Goal: Task Accomplishment & Management: Use online tool/utility

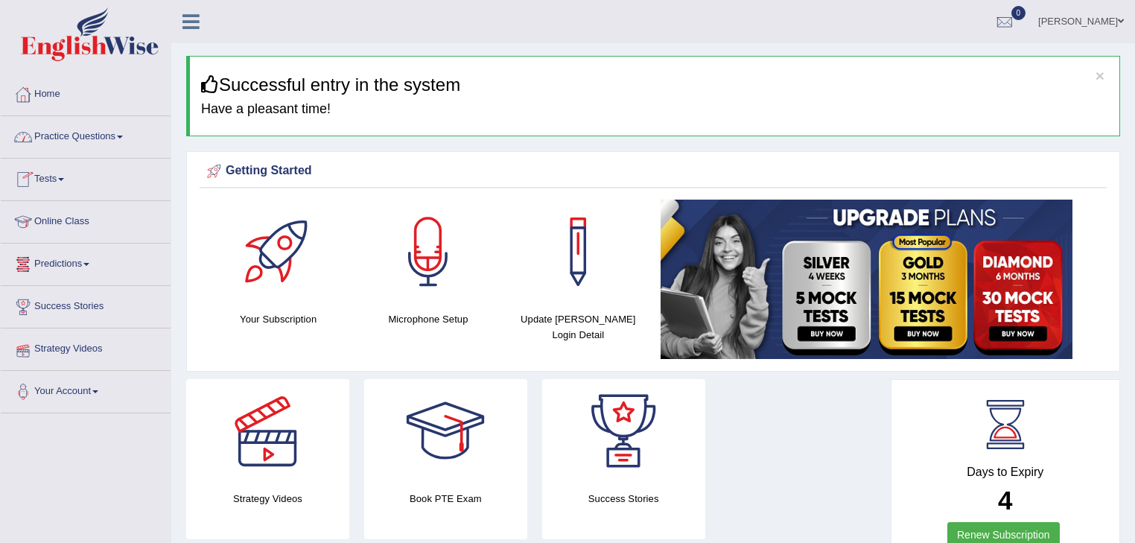
click at [123, 137] on span at bounding box center [120, 137] width 6 height 3
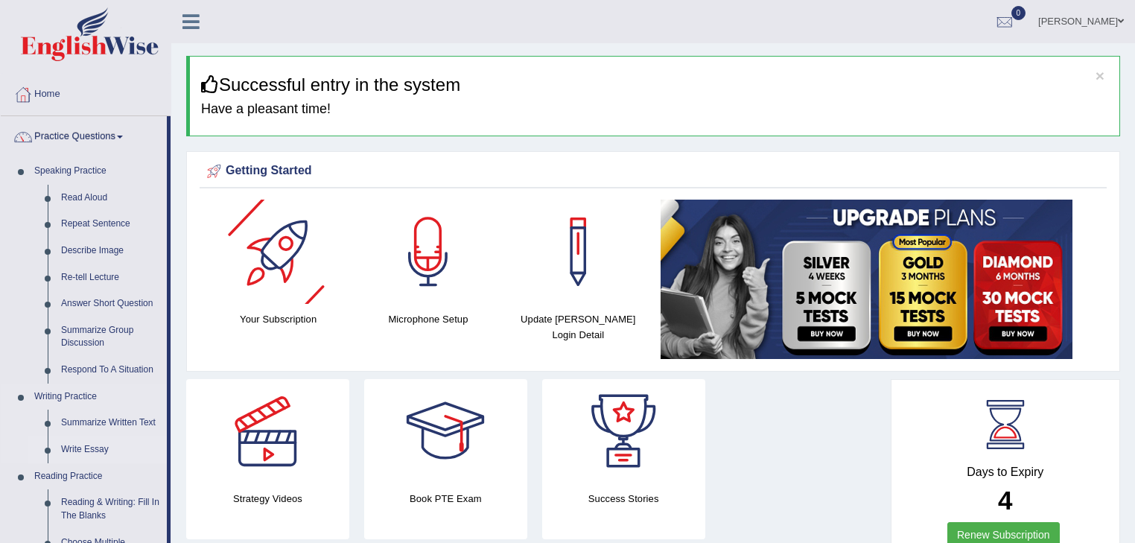
click at [104, 448] on link "Write Essay" at bounding box center [110, 450] width 112 height 27
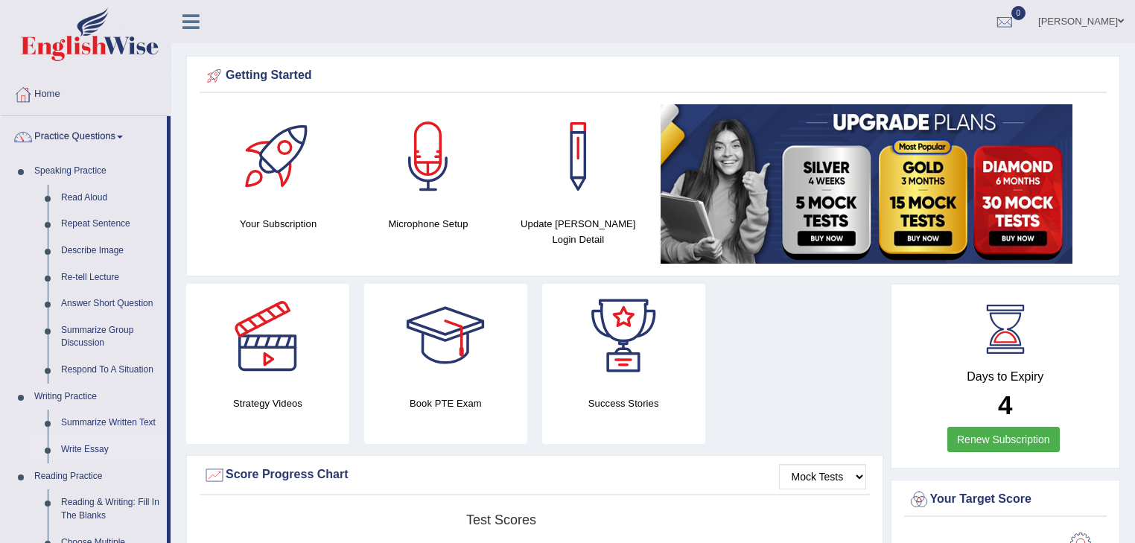
click at [101, 448] on link "Write Essay" at bounding box center [110, 450] width 112 height 27
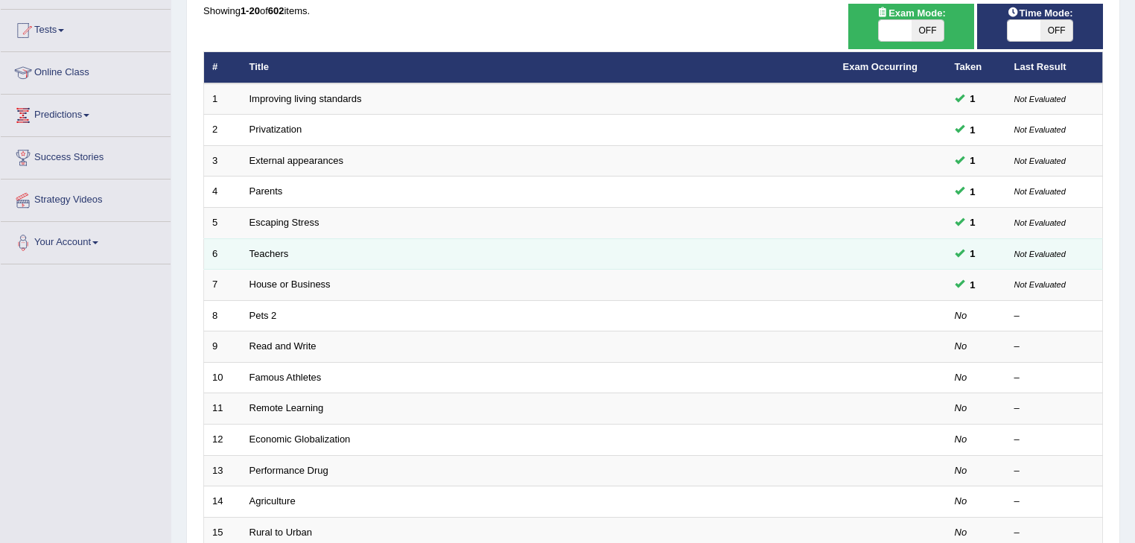
scroll to position [179, 0]
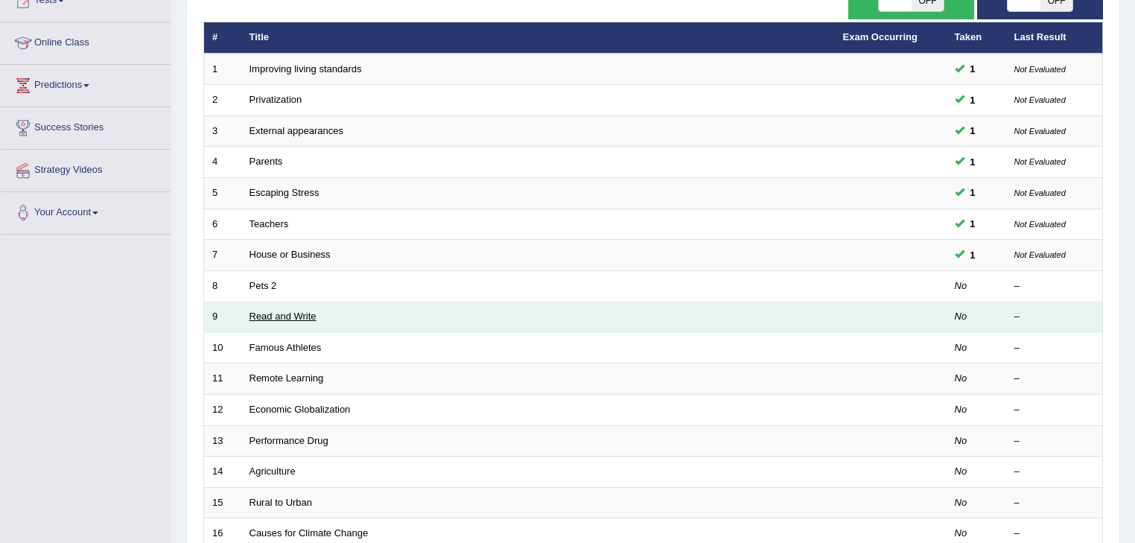
click at [288, 316] on link "Read and Write" at bounding box center [283, 316] width 67 height 11
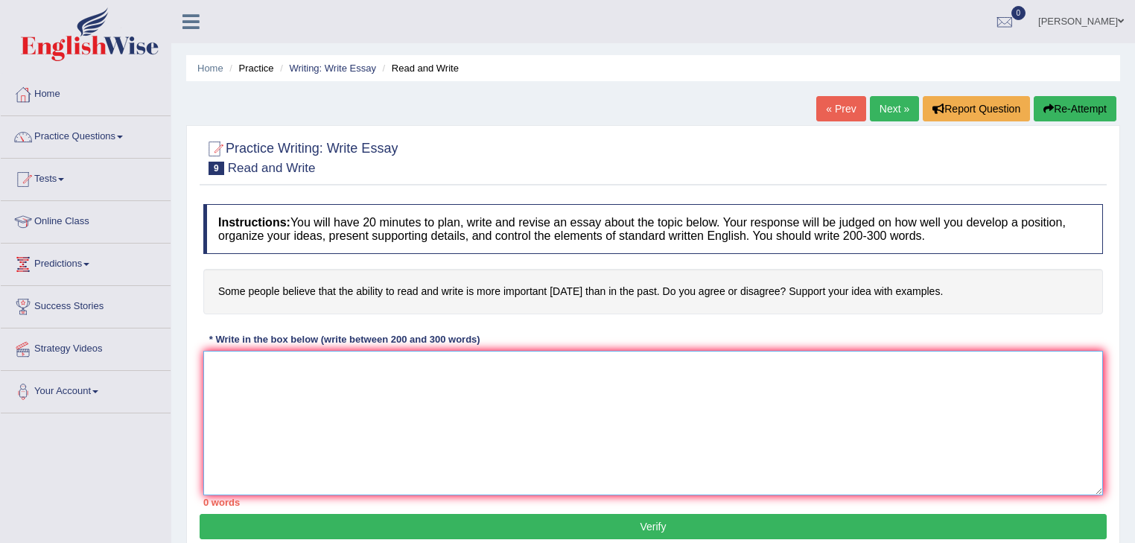
click at [232, 367] on textarea at bounding box center [653, 423] width 900 height 145
click at [1047, 475] on icon "Turn off Grammarly on this website" at bounding box center [1043, 475] width 9 height 10
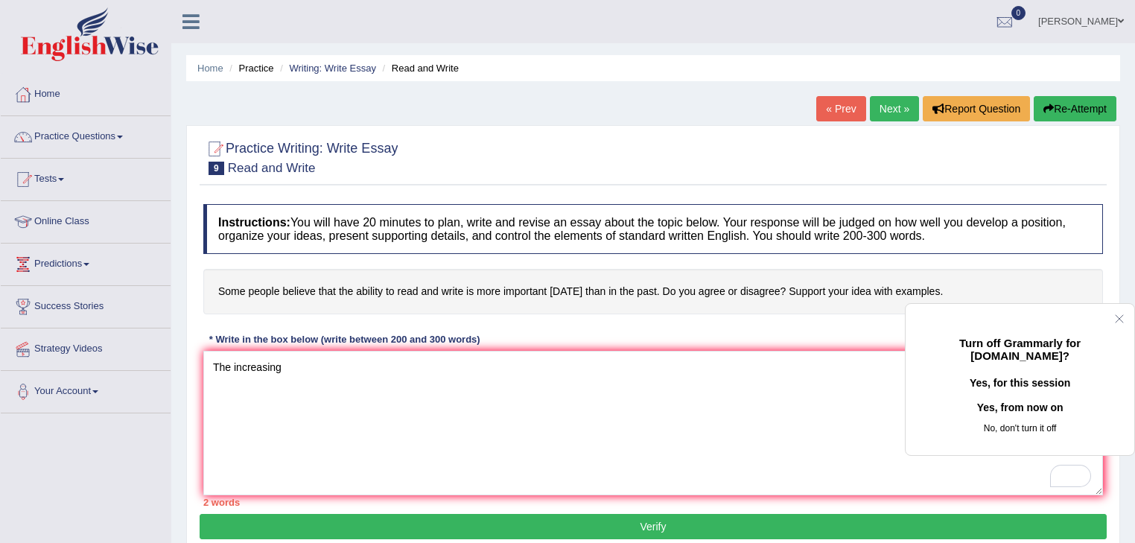
click at [1024, 419] on button "Yes, from now on" at bounding box center [1020, 408] width 181 height 24
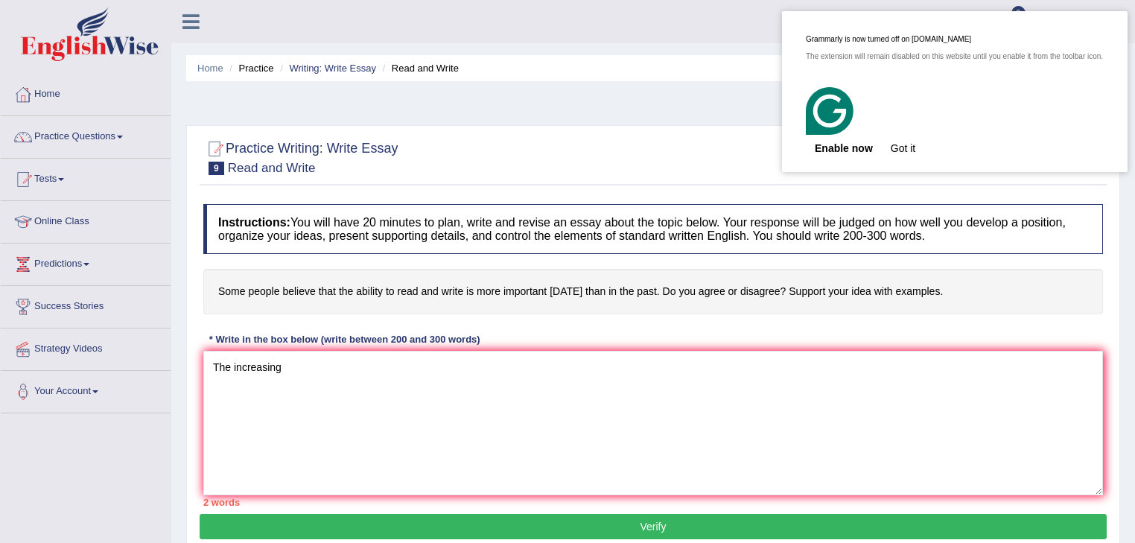
click at [919, 142] on button "Got it" at bounding box center [903, 148] width 42 height 24
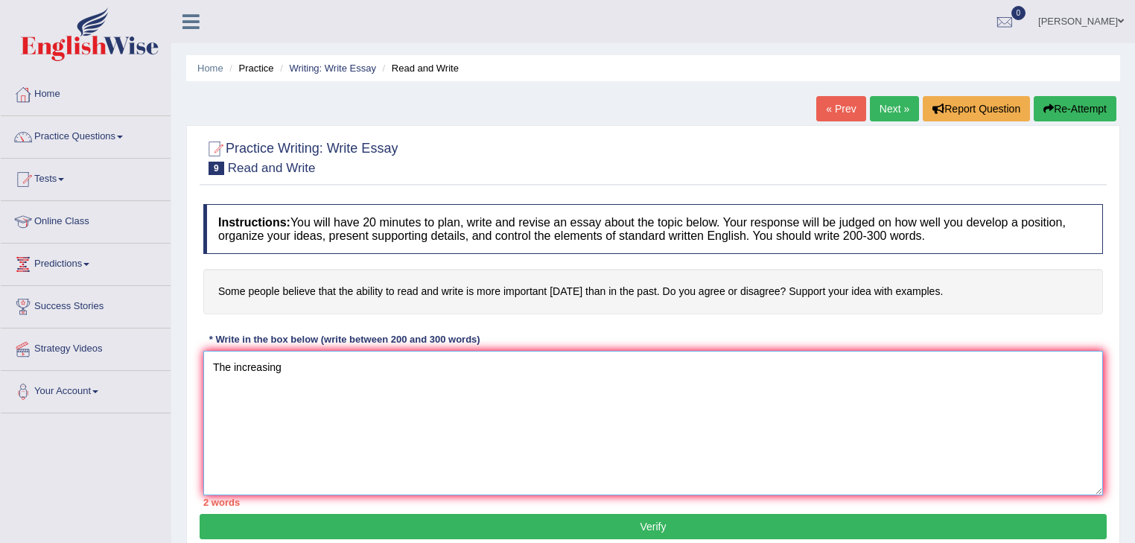
click at [294, 373] on textarea "The increasing" at bounding box center [653, 423] width 900 height 145
click at [285, 365] on textarea "The increasing believe that the ability to read and write is more important tod…" at bounding box center [653, 423] width 900 height 145
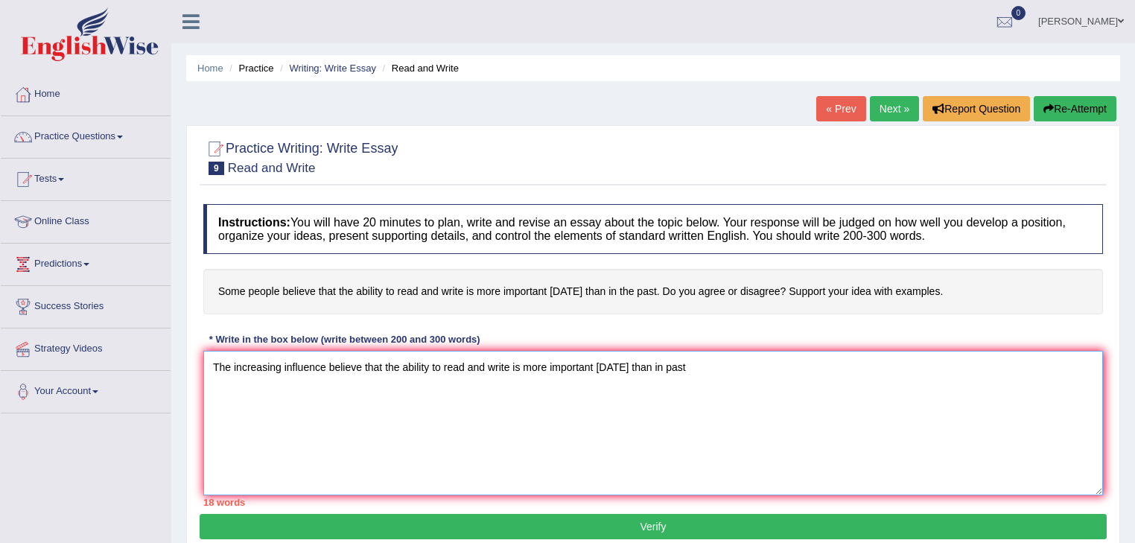
click at [360, 364] on textarea "The increasing influence believe that the ability to read and write is more imp…" at bounding box center [653, 423] width 900 height 145
click at [694, 366] on textarea "The increasing influence believing that the ability to read and write is more i…" at bounding box center [653, 423] width 900 height 145
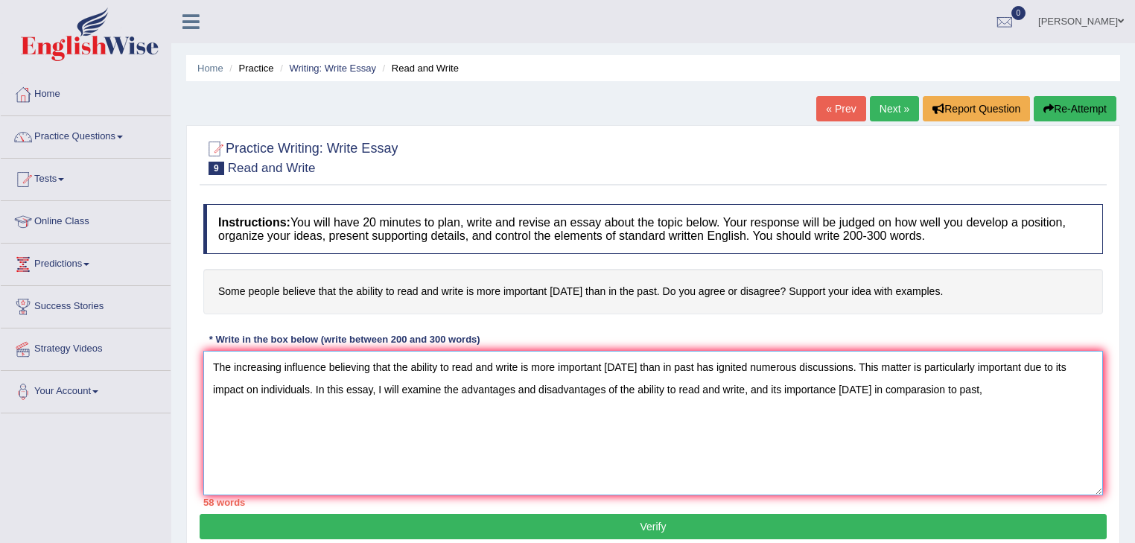
drag, startPoint x: 733, startPoint y: 388, endPoint x: 739, endPoint y: 393, distance: 7.9
click at [735, 390] on textarea "The increasing influence believing that the ability to read and write is more i…" at bounding box center [653, 423] width 900 height 145
click at [925, 388] on textarea "The increasing influence believing that the ability to read and write is more i…" at bounding box center [653, 423] width 900 height 145
click at [1015, 387] on textarea "The increasing influence believing that the ability to read and write is more i…" at bounding box center [653, 423] width 900 height 145
click at [1065, 391] on textarea "The increasing influence believing that the ability to read and write is more i…" at bounding box center [653, 423] width 900 height 145
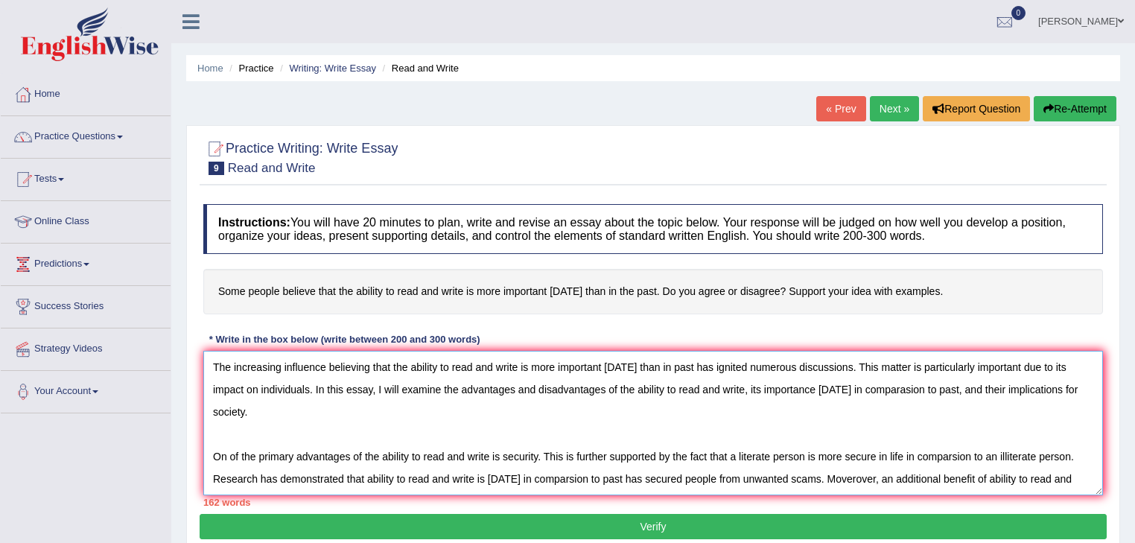
scroll to position [79, 0]
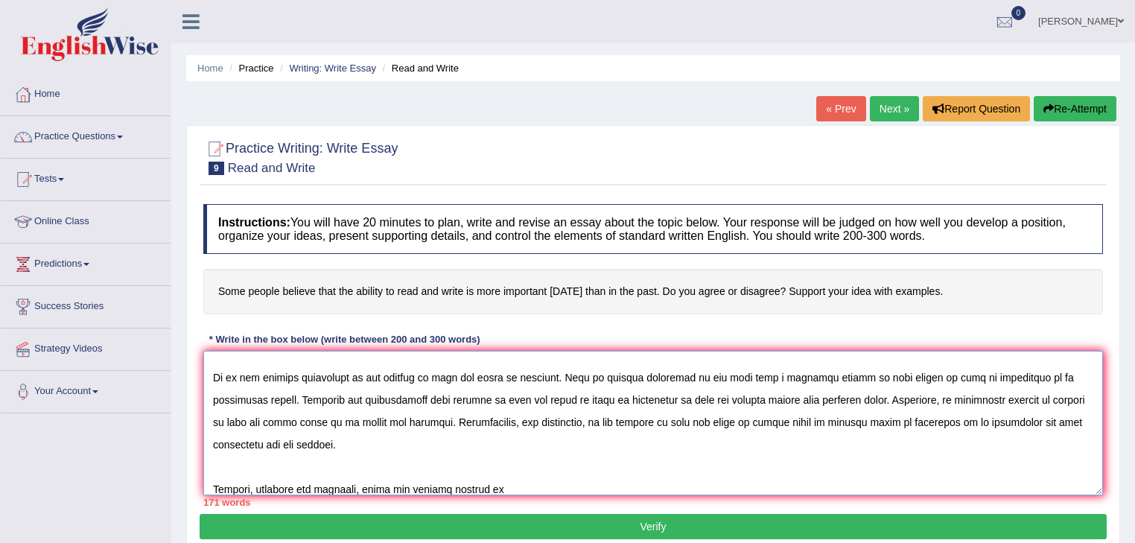
click at [298, 486] on textarea "To enrich screen reader interactions, please activate Accessibility in Grammarl…" at bounding box center [653, 423] width 900 height 145
click at [494, 483] on textarea "To enrich screen reader interactions, please activate Accessibility in Grammarl…" at bounding box center [653, 423] width 900 height 145
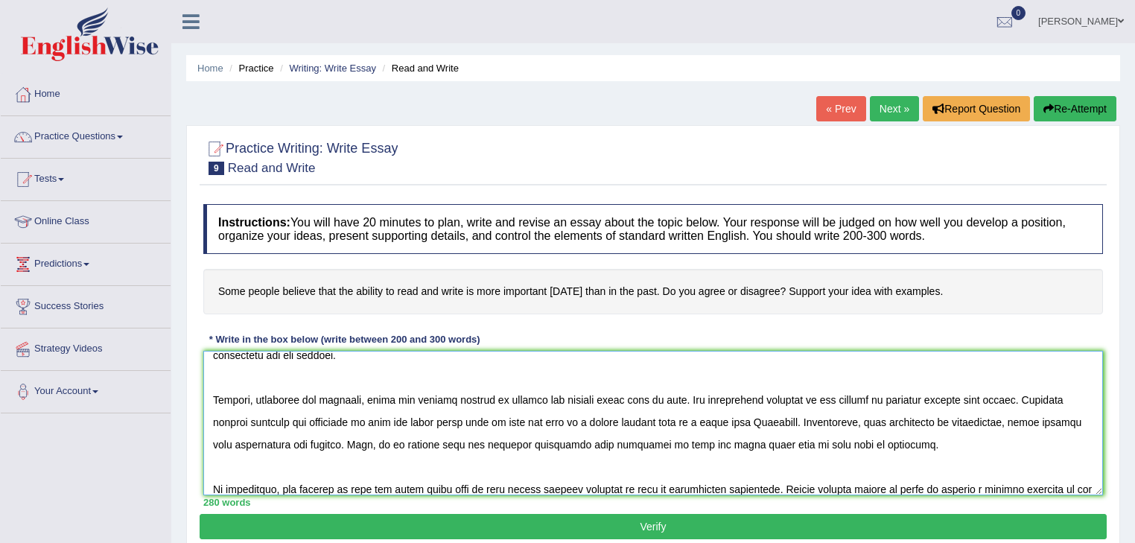
scroll to position [191, 0]
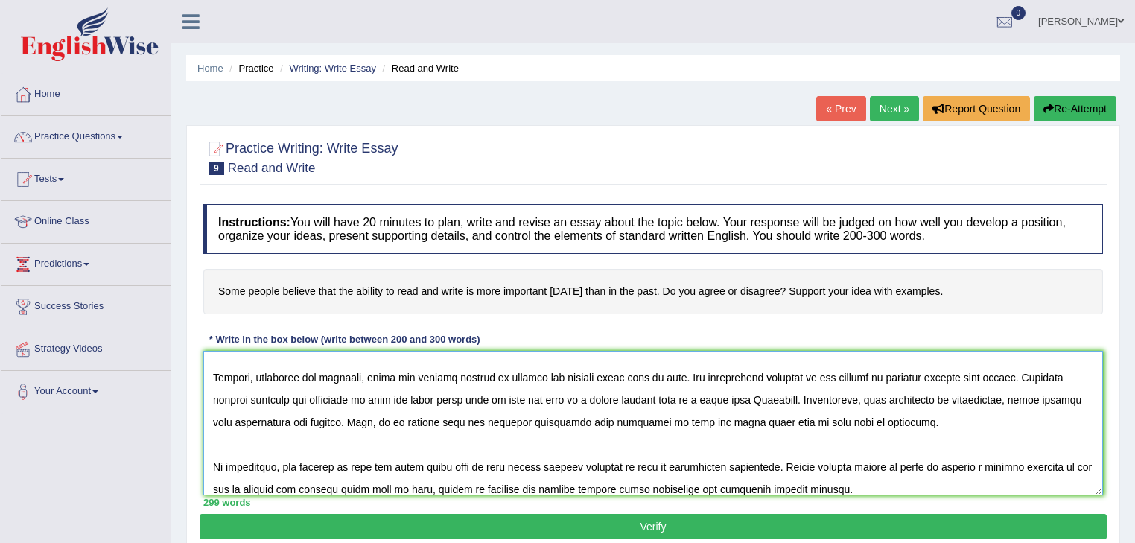
click at [353, 489] on textarea "To enrich screen reader interactions, please activate Accessibility in Grammarl…" at bounding box center [653, 423] width 900 height 145
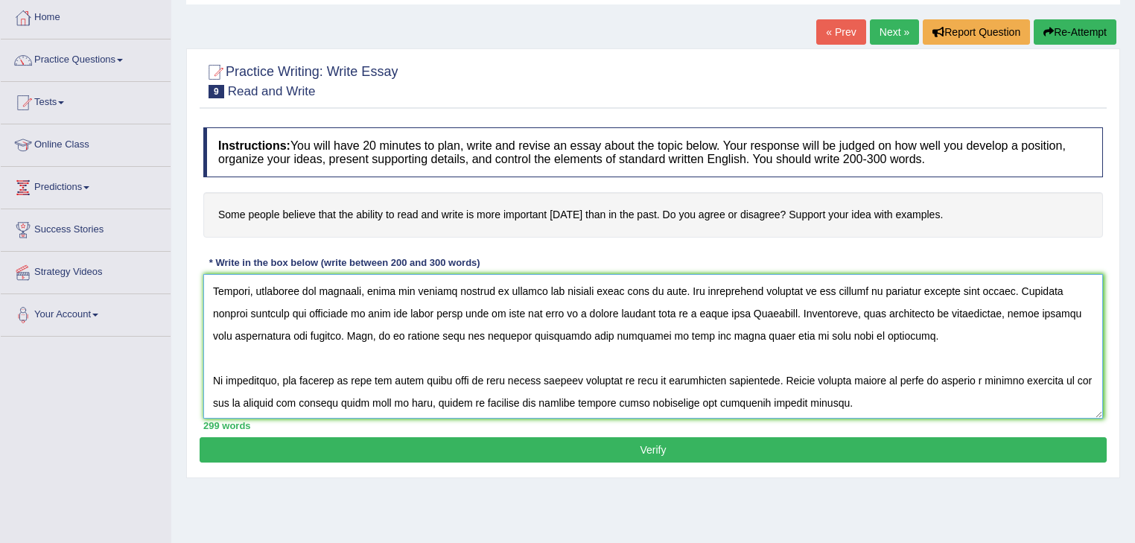
scroll to position [179, 0]
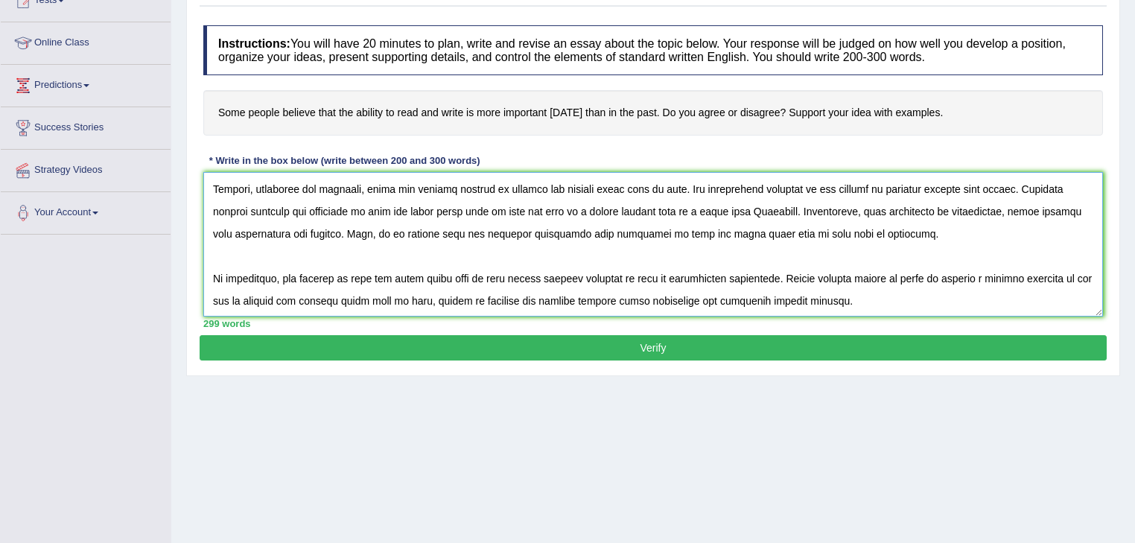
type textarea "The increasing influence believing that the ability to read and write is more i…"
click at [595, 346] on button "Verify" at bounding box center [653, 347] width 907 height 25
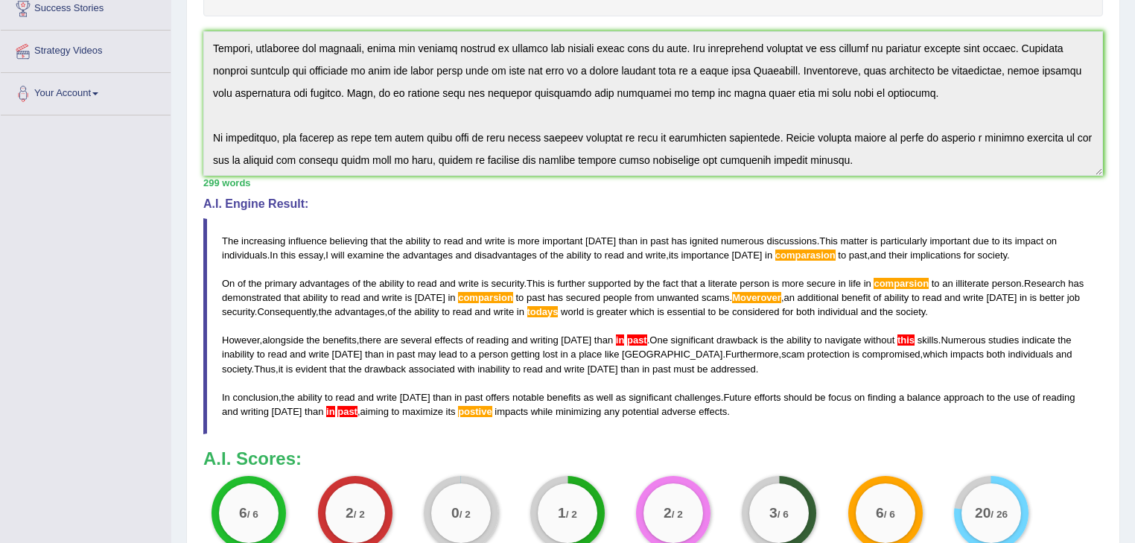
scroll to position [0, 0]
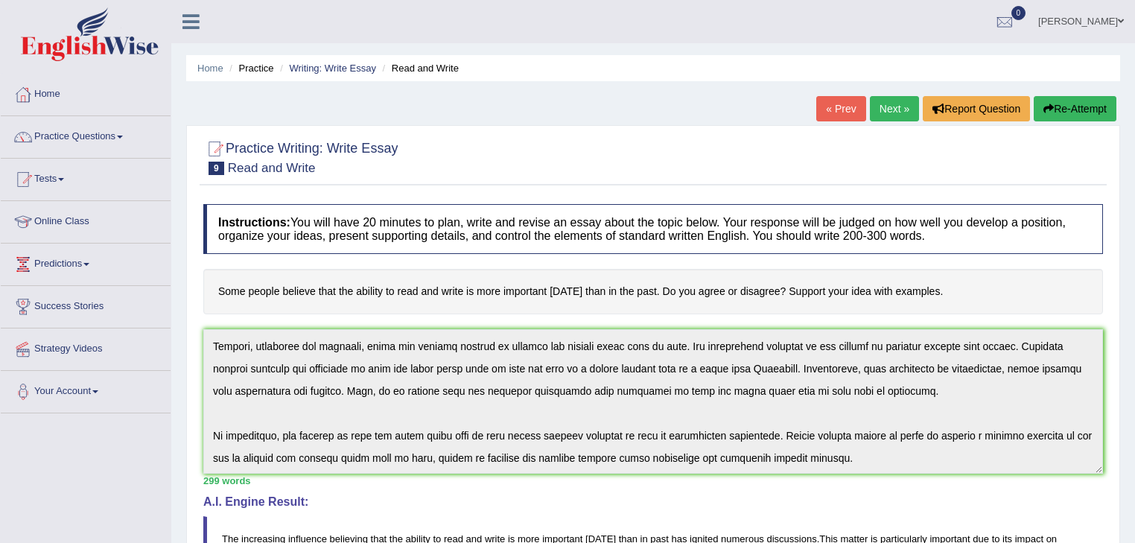
click at [896, 109] on link "Next »" at bounding box center [894, 108] width 49 height 25
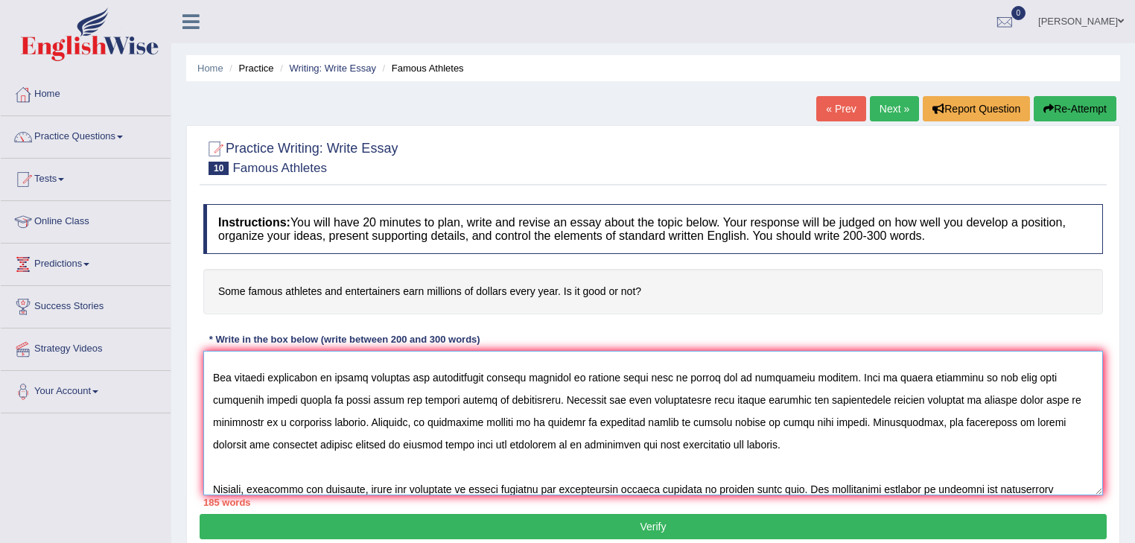
scroll to position [101, 0]
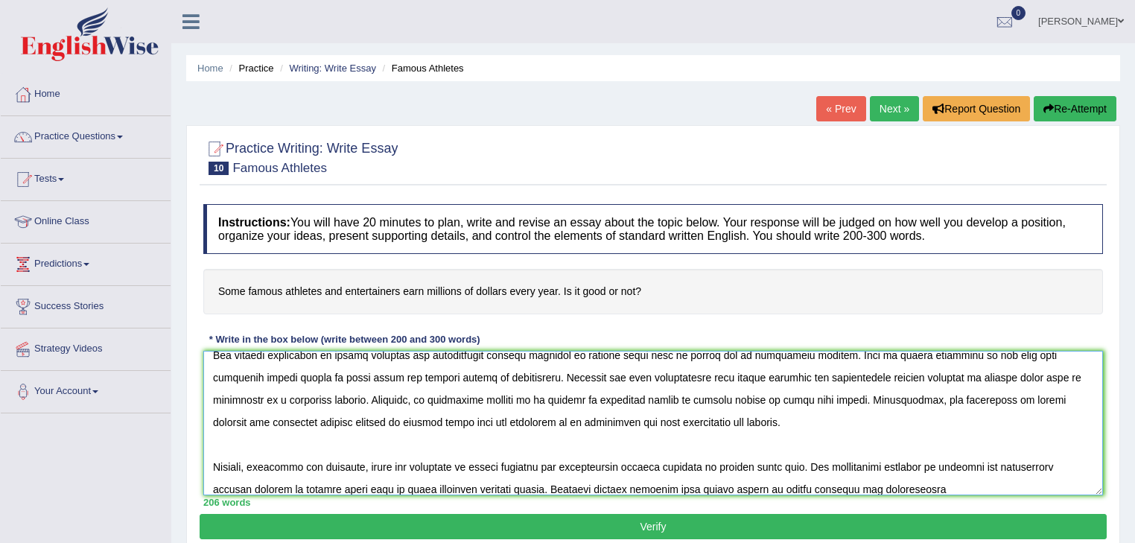
click at [685, 489] on textarea at bounding box center [653, 423] width 900 height 145
click at [904, 488] on textarea at bounding box center [653, 423] width 900 height 145
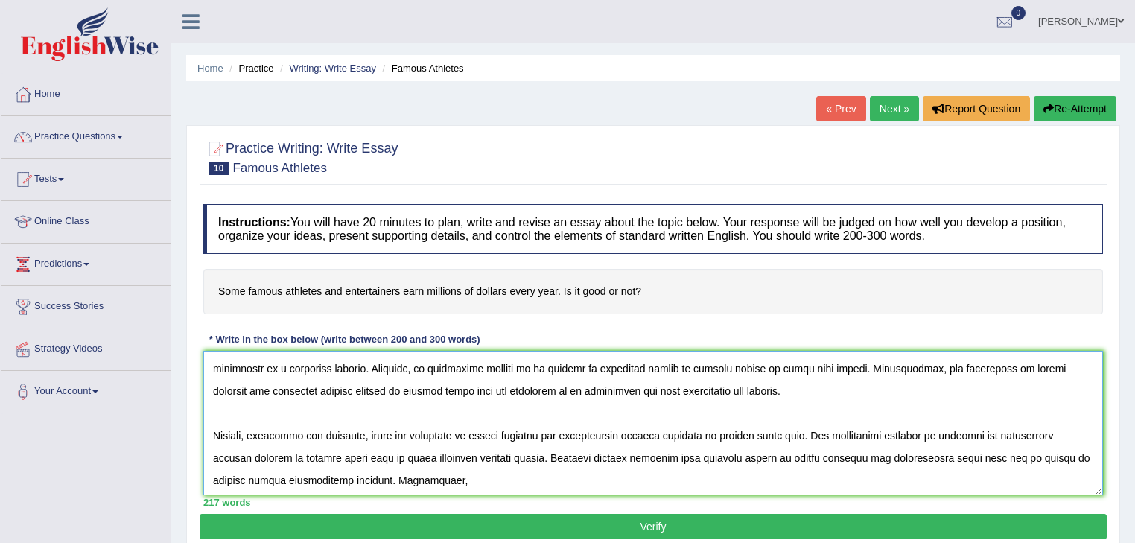
scroll to position [134, 0]
drag, startPoint x: 977, startPoint y: 453, endPoint x: 1057, endPoint y: 468, distance: 81.1
click at [1057, 468] on textarea at bounding box center [653, 423] width 900 height 145
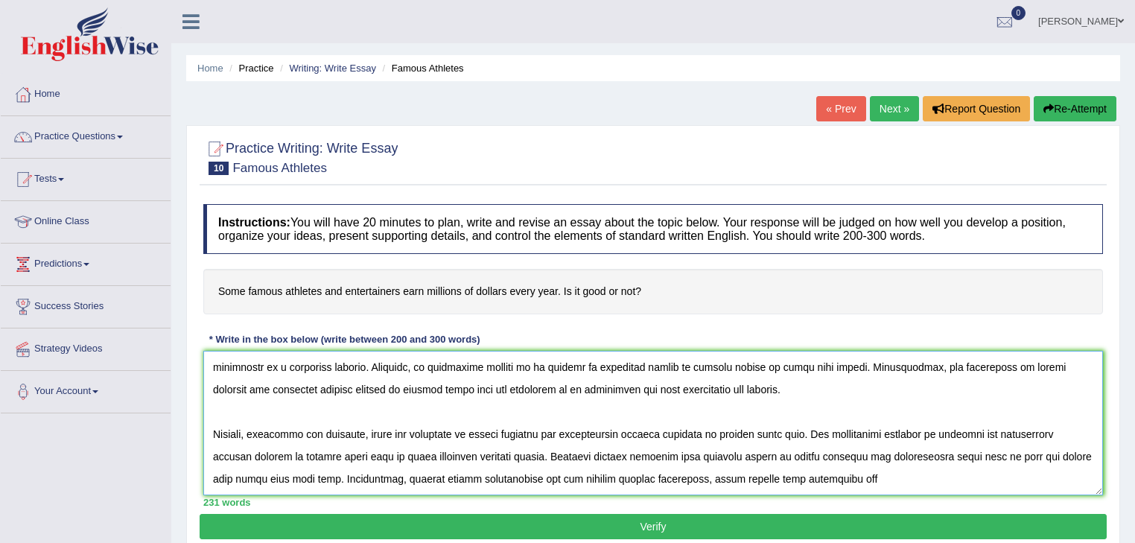
click at [358, 475] on textarea at bounding box center [653, 423] width 900 height 145
click at [808, 471] on textarea at bounding box center [653, 423] width 900 height 145
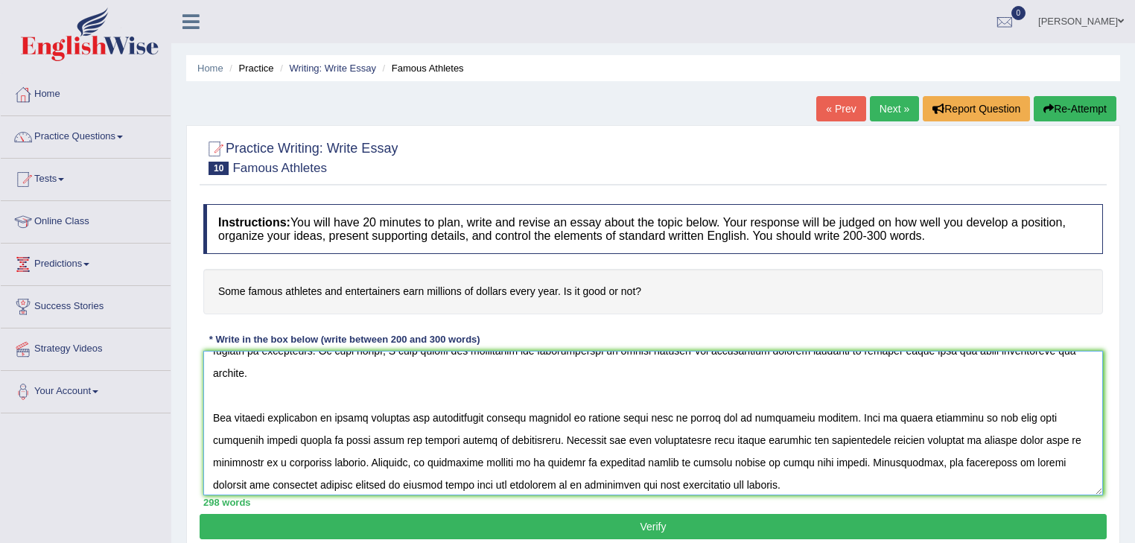
scroll to position [60, 0]
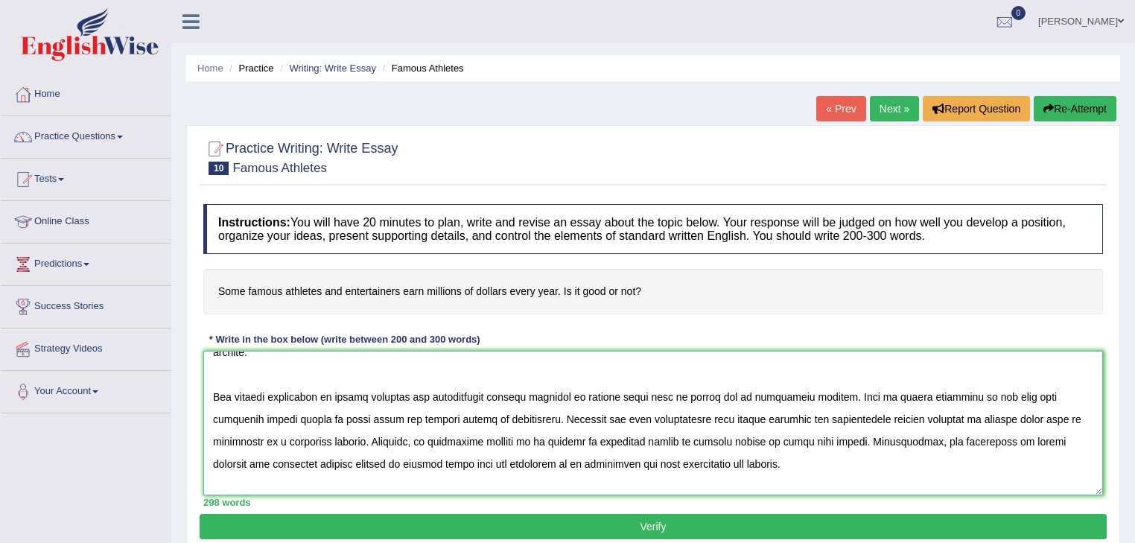
drag, startPoint x: 873, startPoint y: 397, endPoint x: 883, endPoint y: 399, distance: 9.9
click at [874, 397] on textarea at bounding box center [653, 423] width 900 height 145
click at [712, 440] on textarea at bounding box center [653, 423] width 900 height 145
click at [224, 462] on textarea at bounding box center [653, 423] width 900 height 145
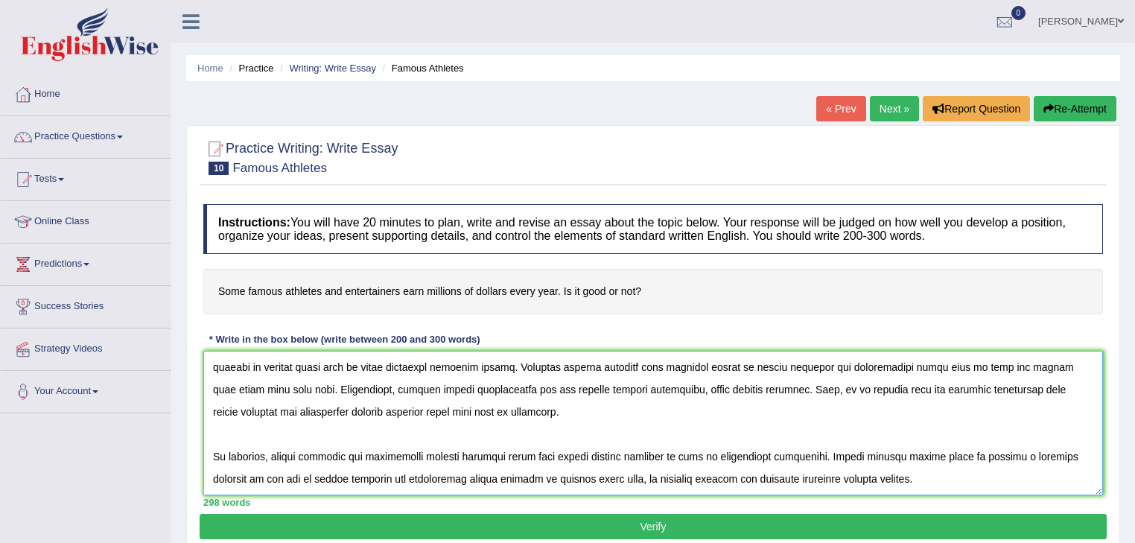
scroll to position [164, 0]
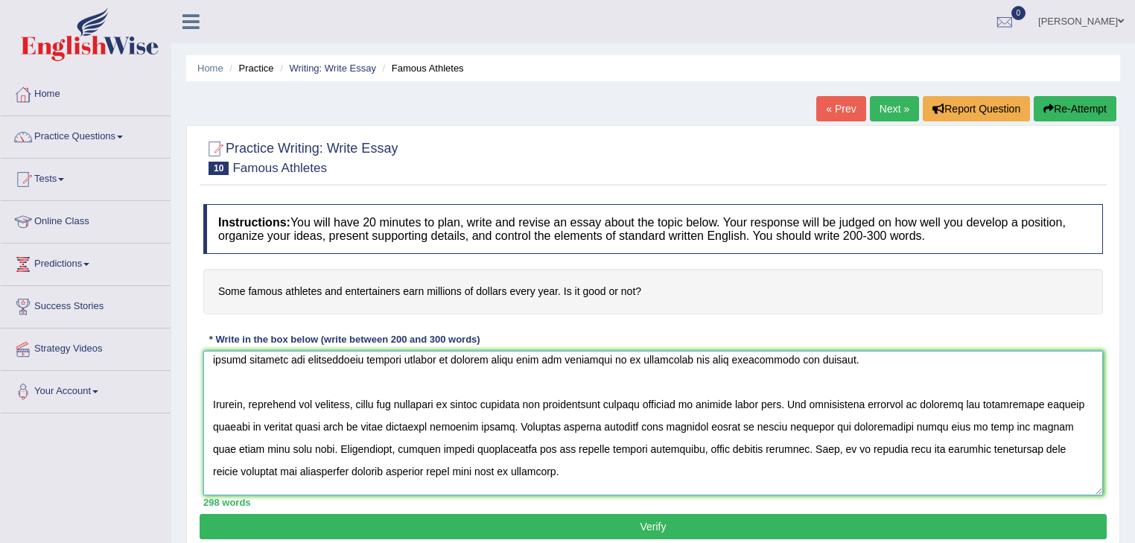
click at [1048, 423] on textarea at bounding box center [653, 423] width 900 height 145
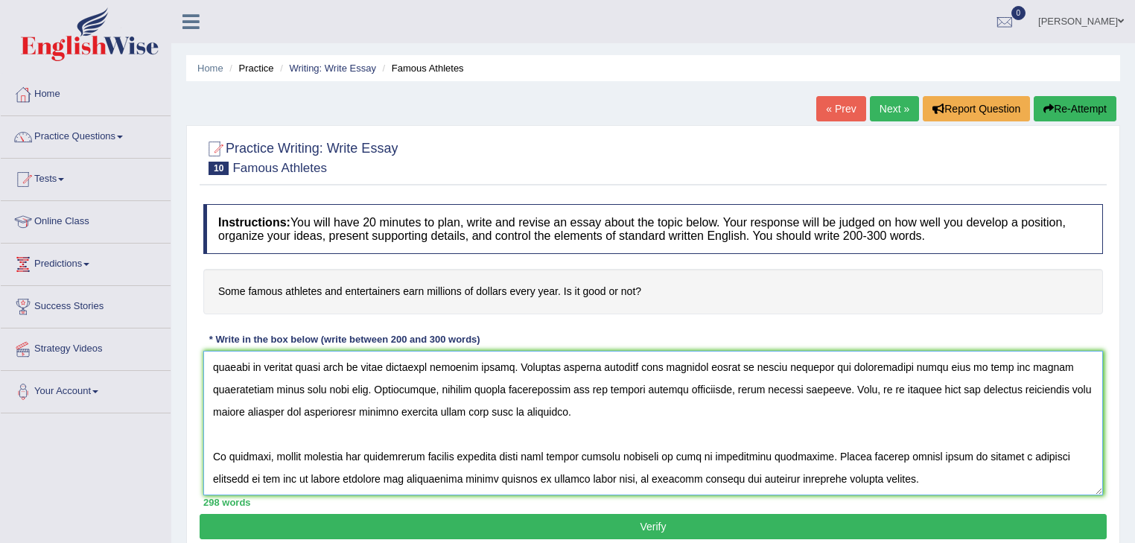
scroll to position [60, 0]
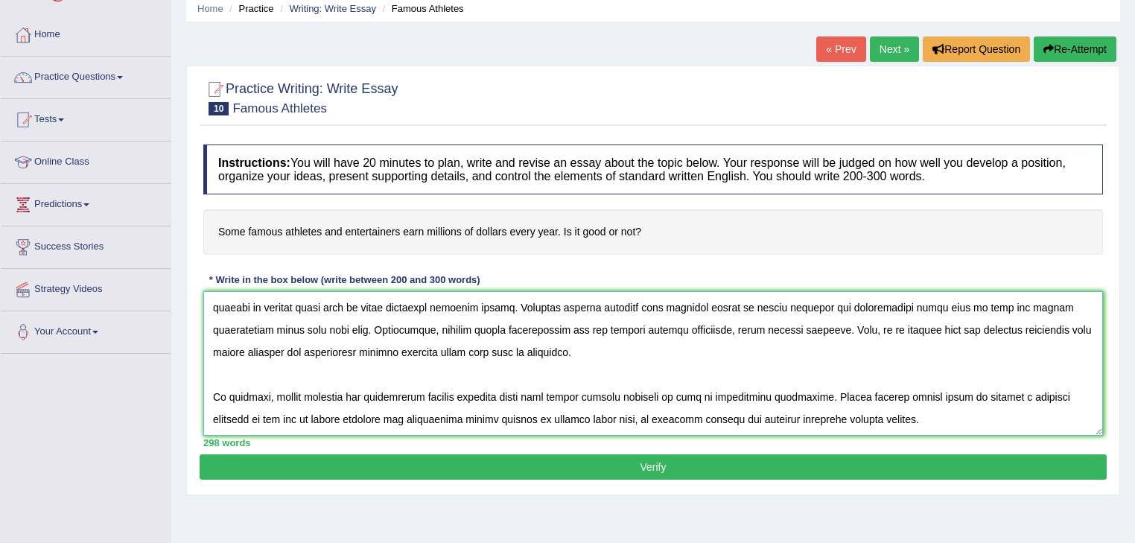
click at [437, 419] on textarea at bounding box center [653, 363] width 900 height 145
type textarea "The increasing influence of famous athletes and entertainers earn millions of d…"
click at [589, 462] on button "Verify" at bounding box center [653, 466] width 907 height 25
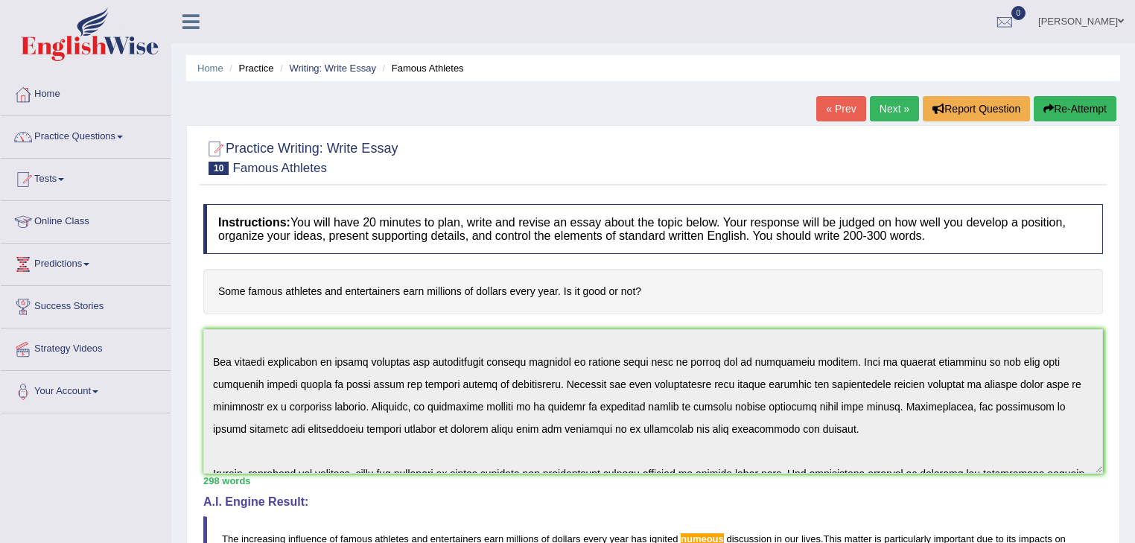
scroll to position [0, 0]
